Goal: Information Seeking & Learning: Learn about a topic

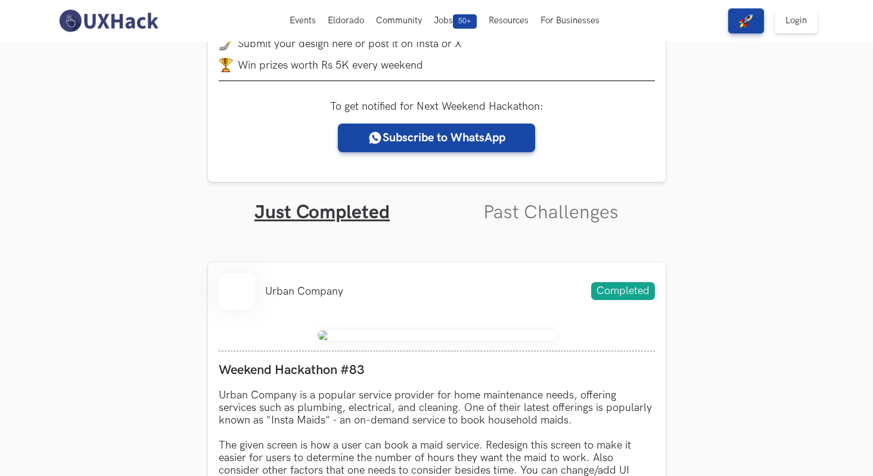
scroll to position [234, 0]
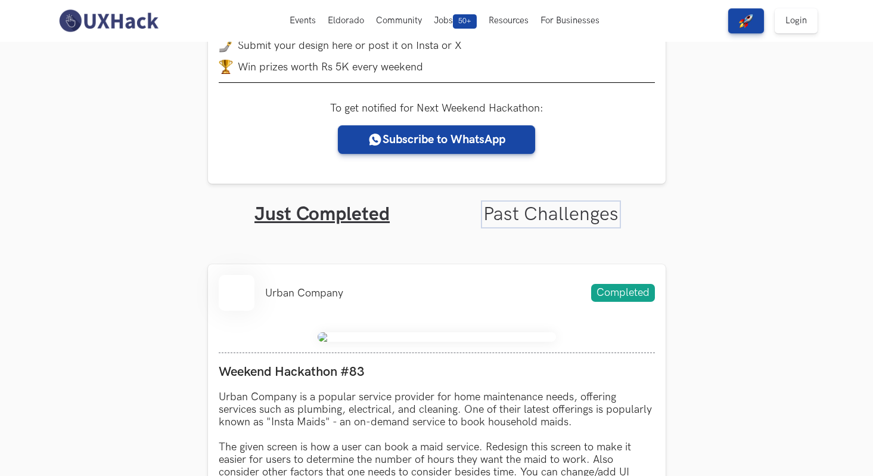
click at [554, 210] on link "Past Challenges" at bounding box center [550, 214] width 135 height 23
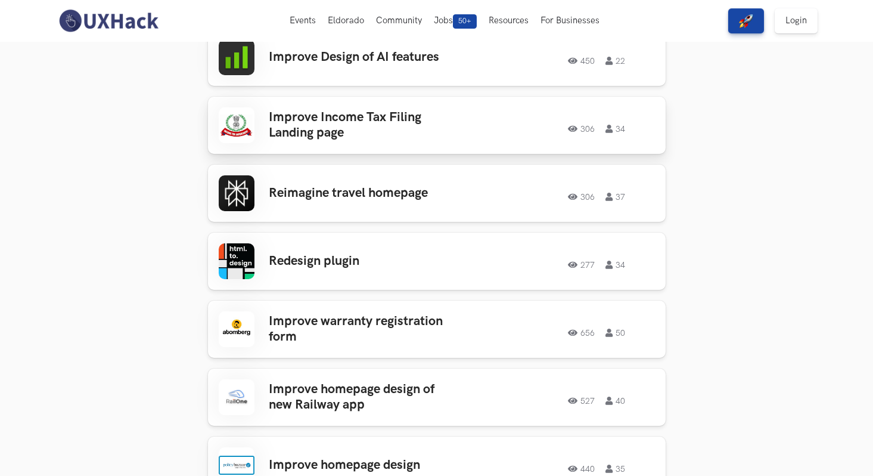
scroll to position [516, 0]
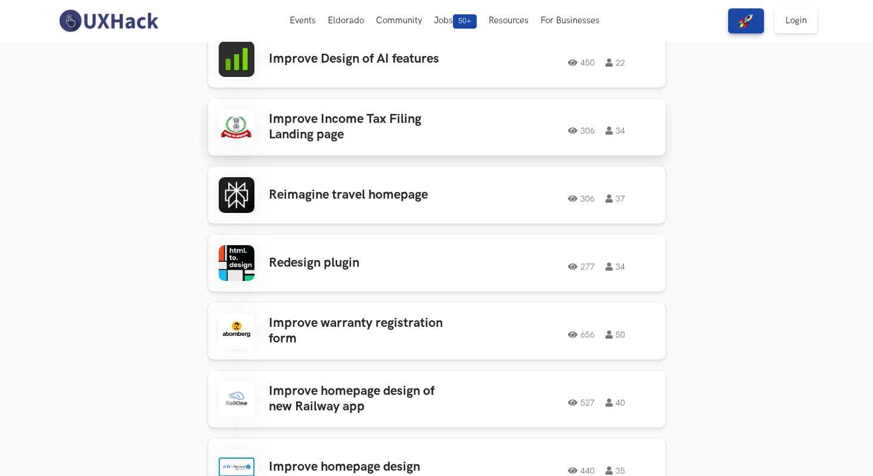
click at [311, 124] on h3 "Improve Income Tax Filing Landing page" at bounding box center [362, 127] width 186 height 32
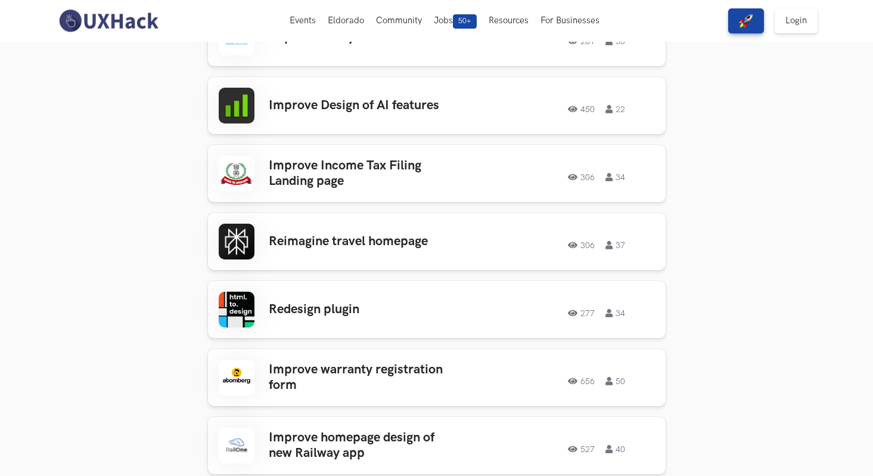
scroll to position [468, 0]
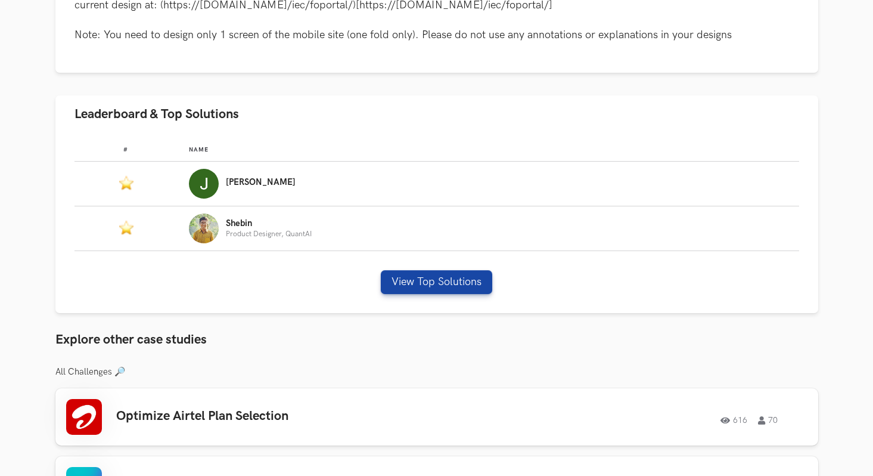
scroll to position [644, 0]
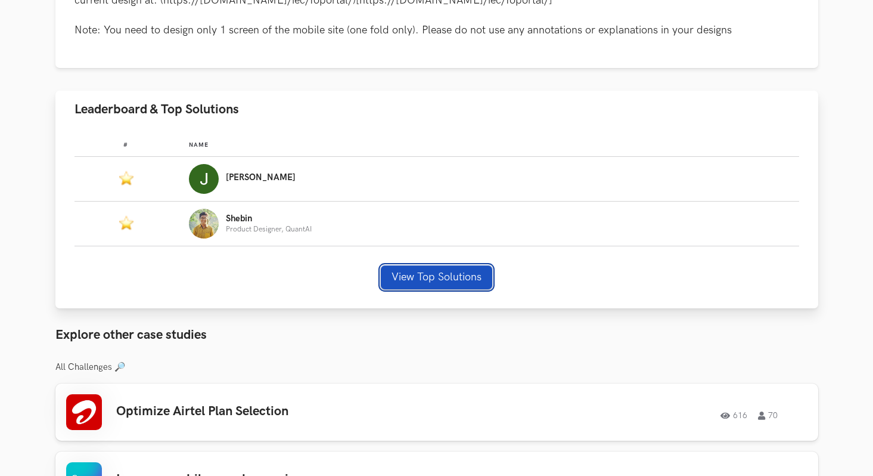
click at [434, 284] on button "View Top Solutions" at bounding box center [436, 277] width 111 height 24
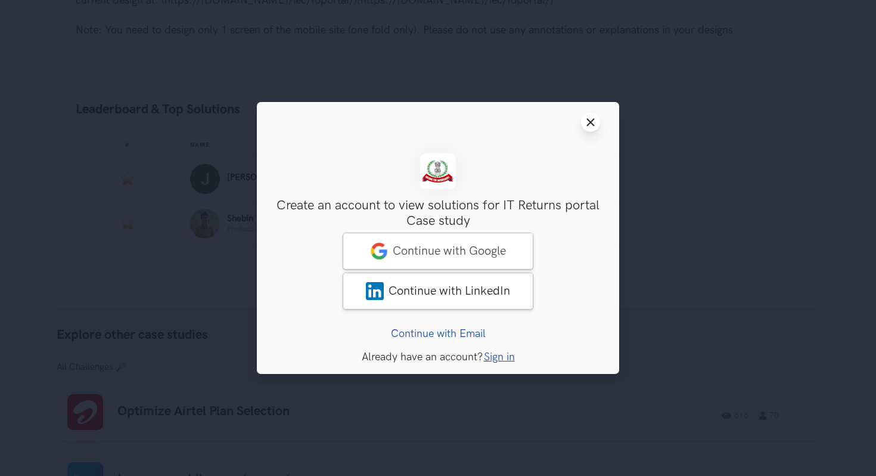
click at [591, 114] on button "Close modal window" at bounding box center [590, 122] width 19 height 19
